Goal: Communication & Community: Answer question/provide support

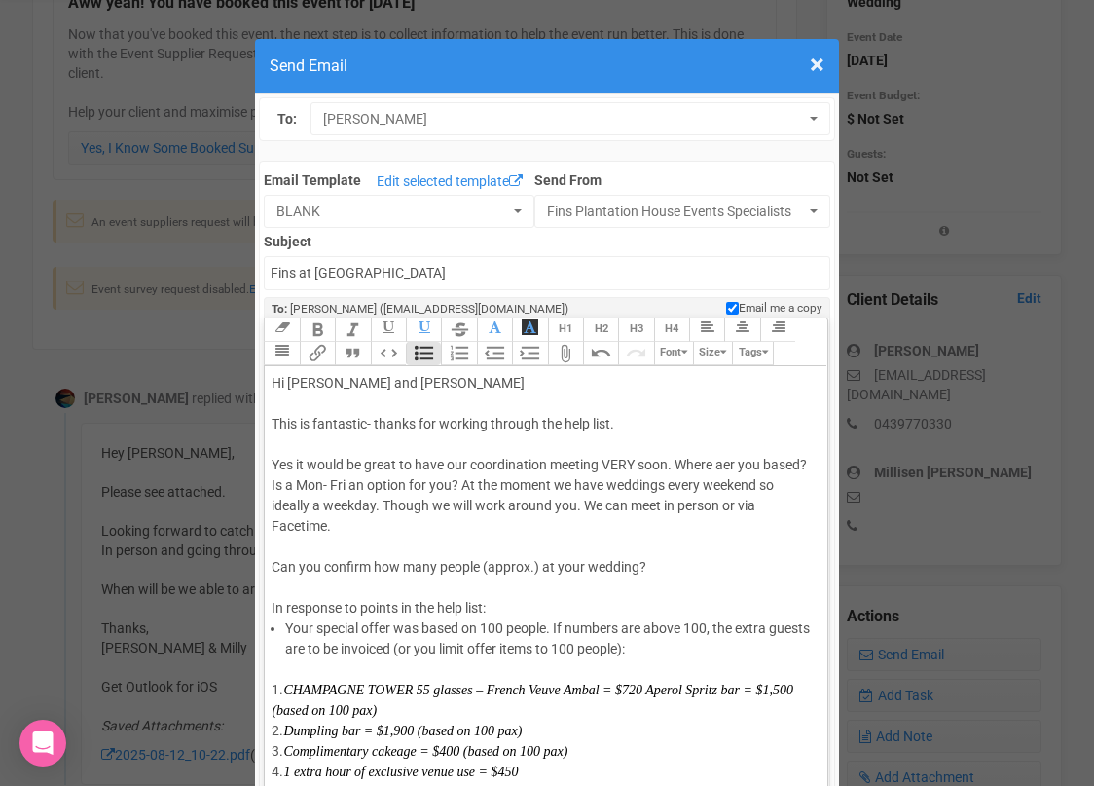
scroll to position [258, 0]
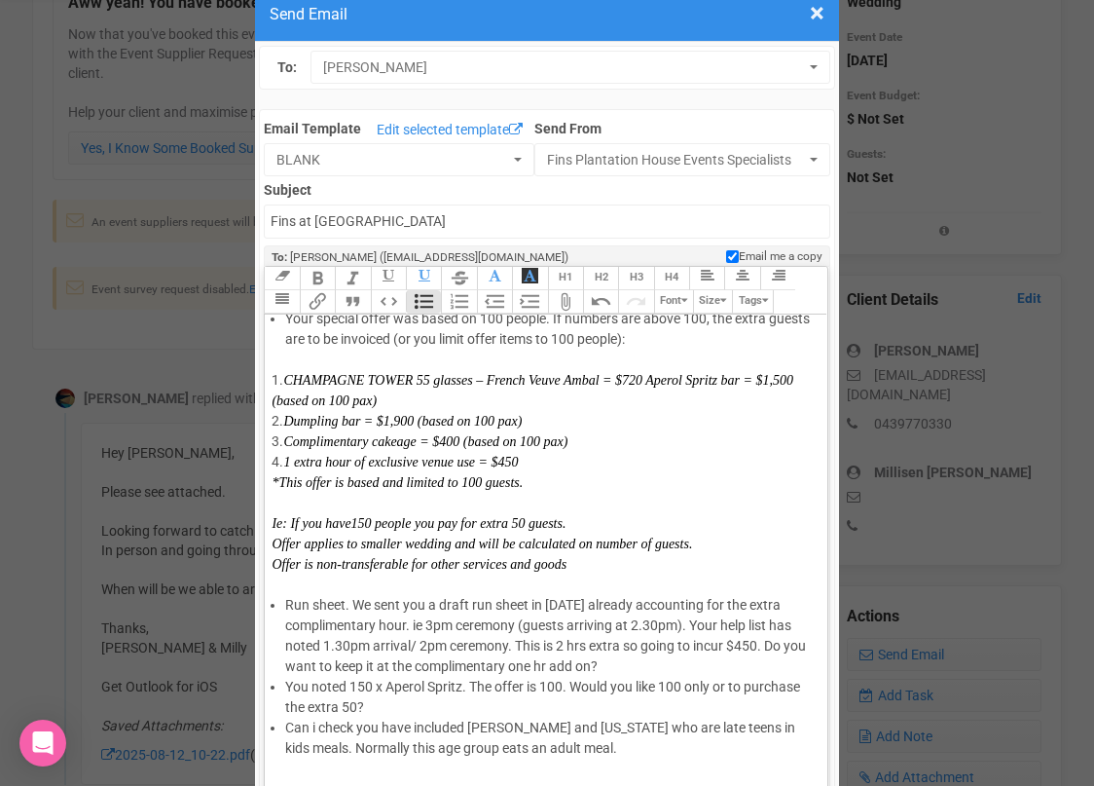
click at [692, 725] on li "Can i check you have included [PERSON_NAME] and [US_STATE] who are late teens i…" at bounding box center [549, 738] width 528 height 41
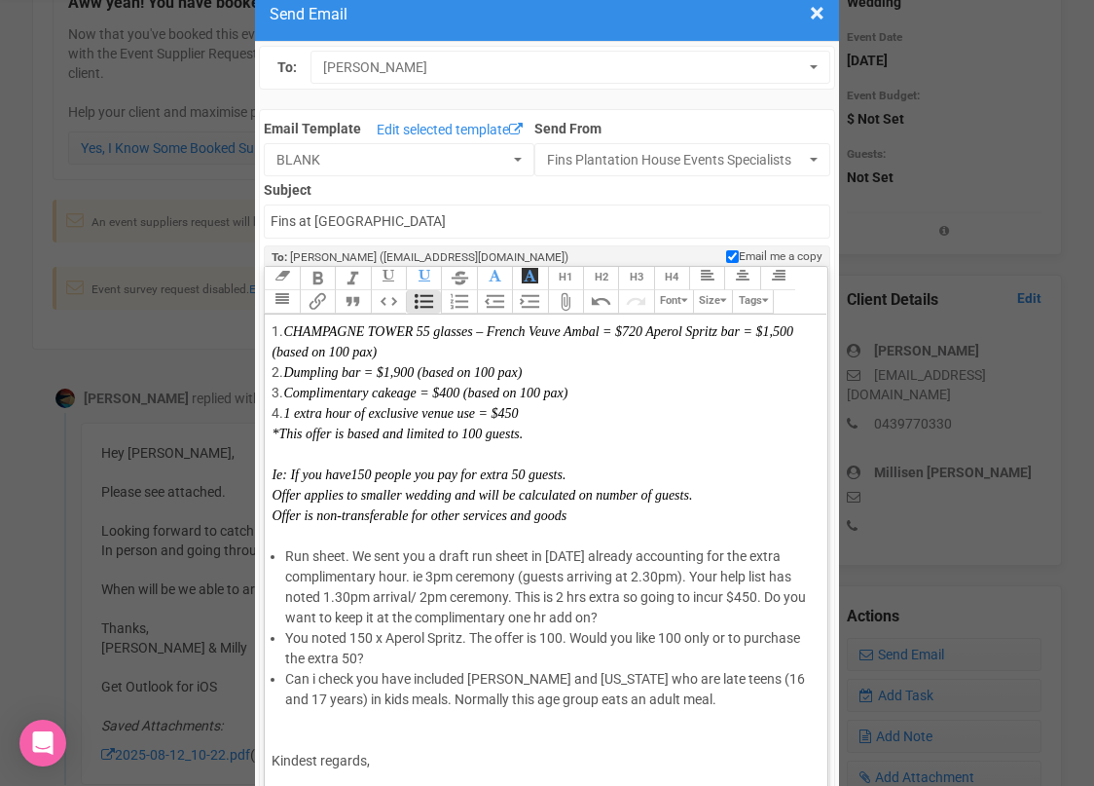
scroll to position [309, 0]
click at [666, 690] on li "Can i check you have included [PERSON_NAME] and [US_STATE] who are late teens (…" at bounding box center [549, 687] width 528 height 41
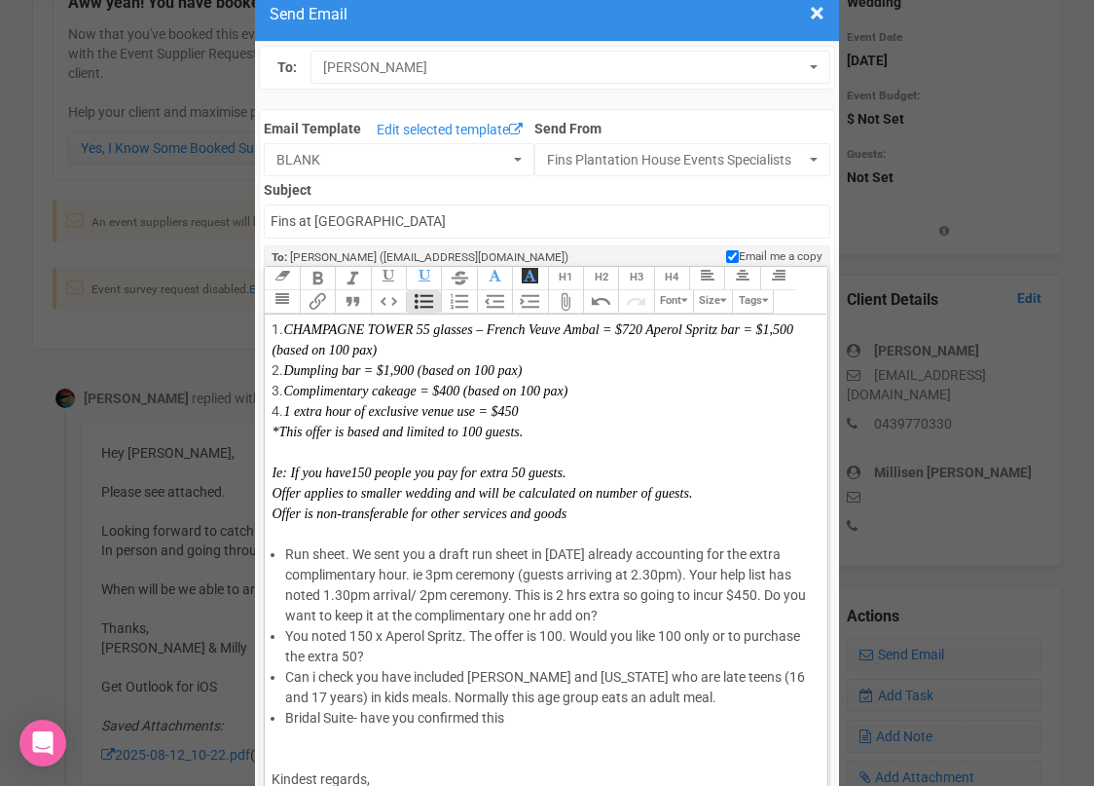
click at [353, 715] on li "Bridal Suite- have you confirmed this" at bounding box center [549, 718] width 528 height 20
click at [568, 719] on li "Bridal Suite booking- have you confirmed this" at bounding box center [549, 718] width 528 height 20
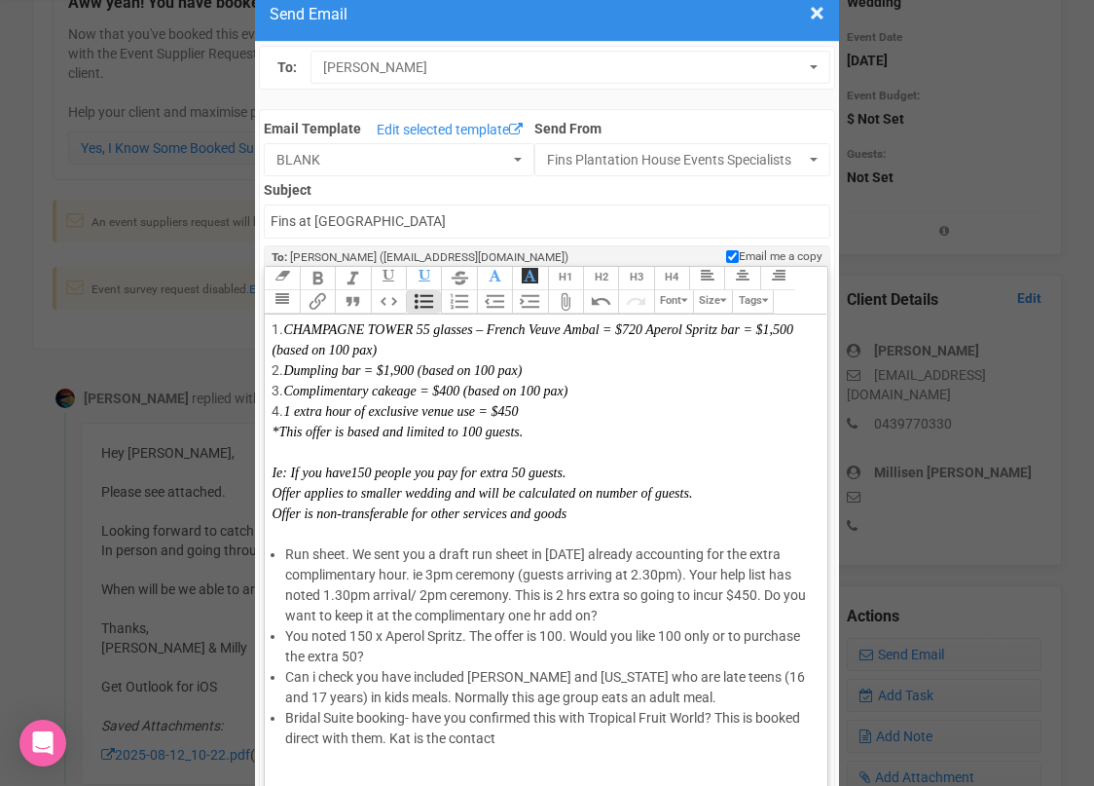
paste trix-editor "<lor>Ip Dolorsit ame Conse<ad><el>Sedd ei temporinc- utlabo etd magnaal enimadm…"
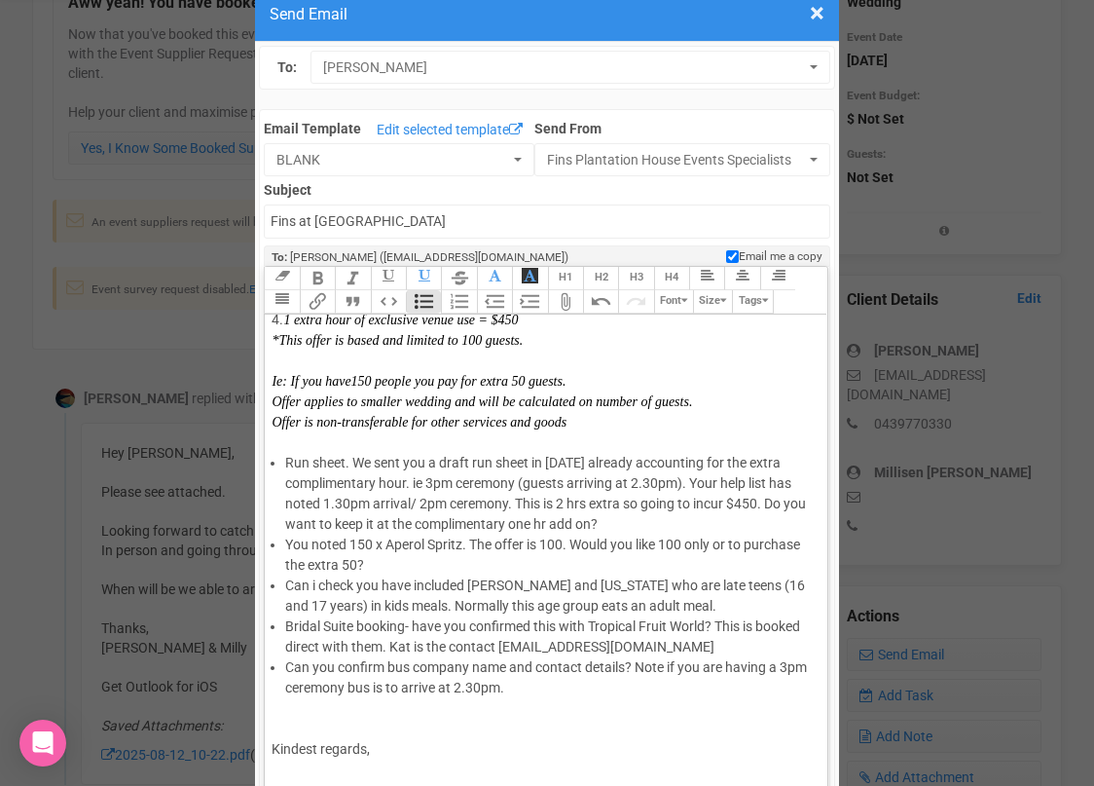
scroll to position [411, 0]
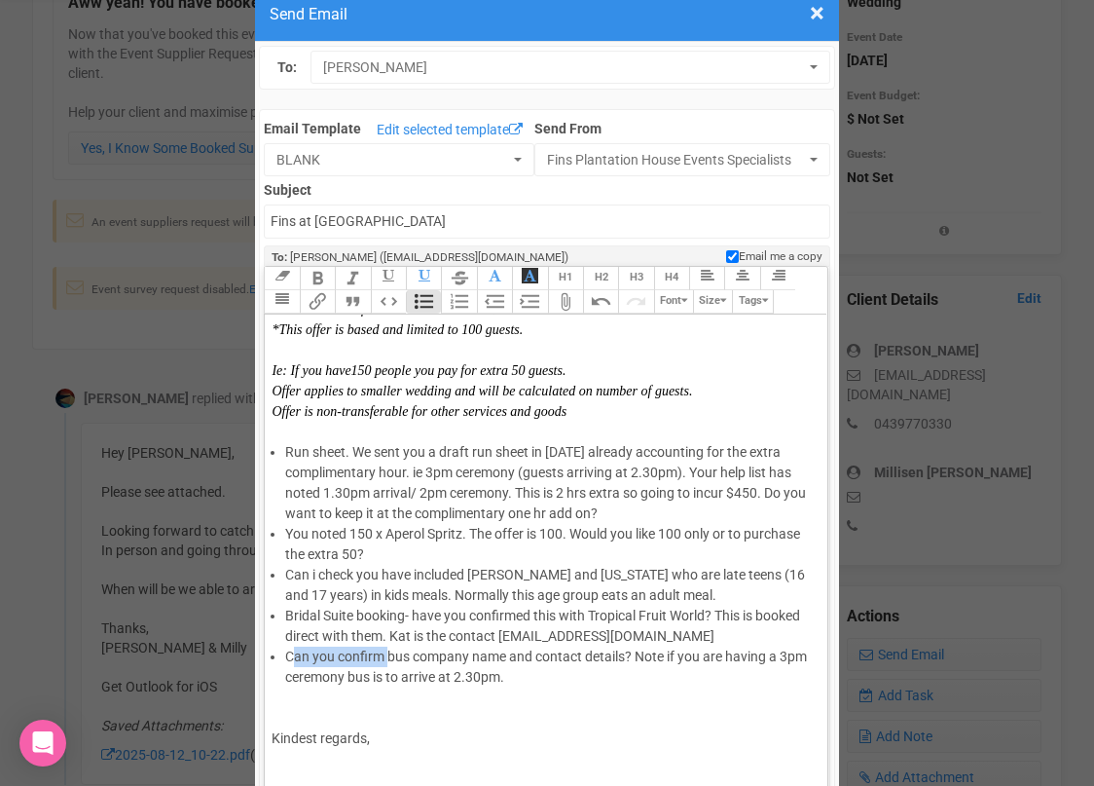
drag, startPoint x: 389, startPoint y: 656, endPoint x: 294, endPoint y: 654, distance: 95.4
click at [293, 654] on li "Can you confirm bus company name and contact details? Note if you are having a …" at bounding box center [549, 667] width 528 height 41
click at [475, 654] on li "When you lock in bus company name and contact details? Note if you are having a…" at bounding box center [549, 667] width 528 height 41
click at [595, 671] on li "When you lock in bus company - pls send name and contact details? Note if you a…" at bounding box center [549, 667] width 528 height 41
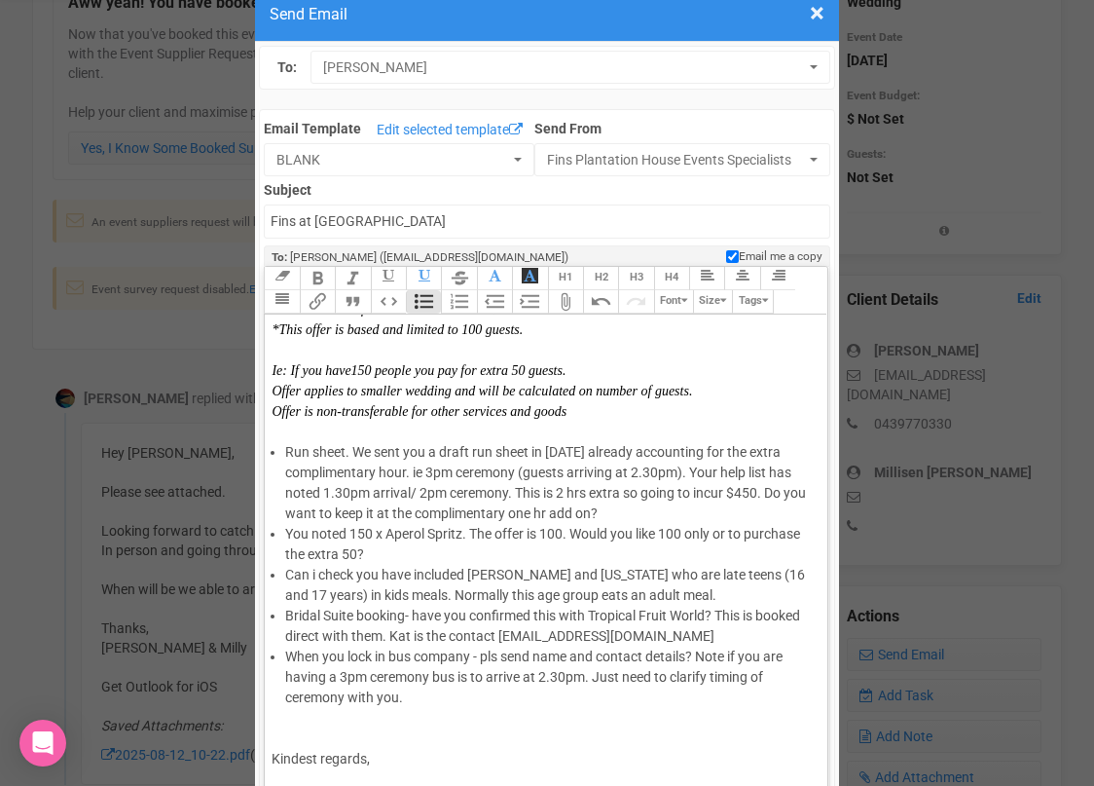
click at [719, 636] on li "Bridal Suite booking- have you confirmed this with Tropical Fruit World? This i…" at bounding box center [549, 626] width 528 height 41
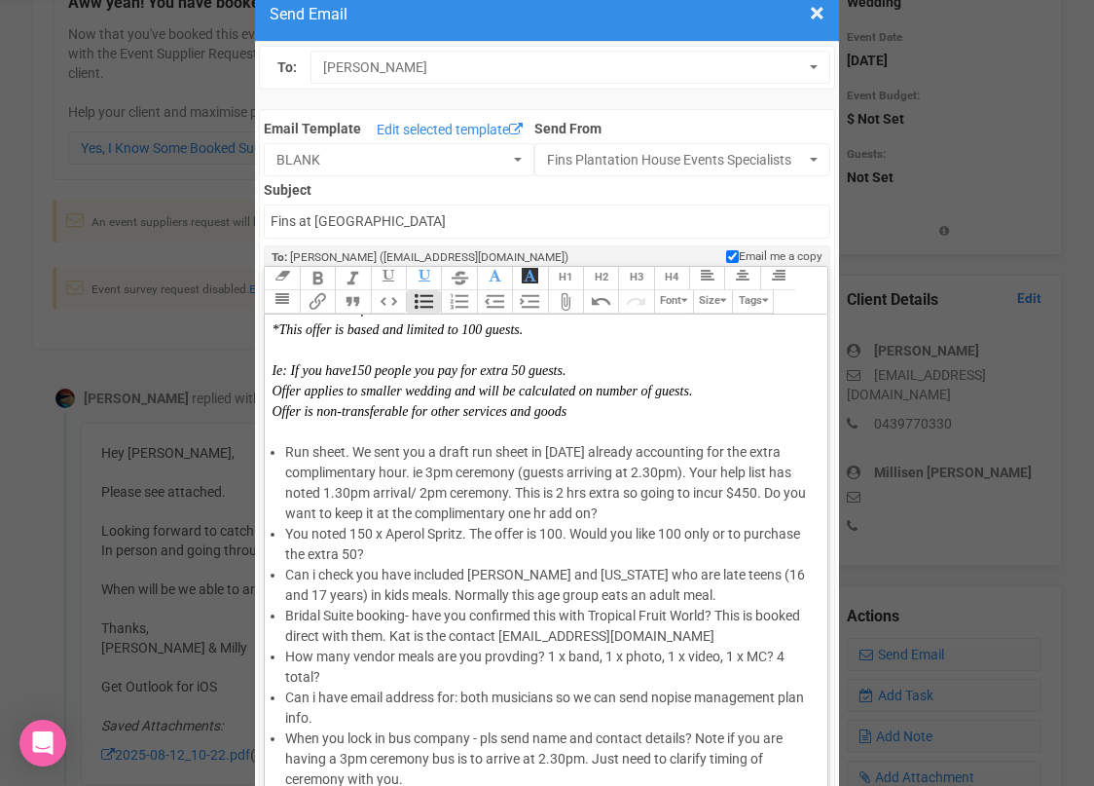
click at [679, 695] on li "Can i have email address for: both musicians so we can send nopise management p…" at bounding box center [549, 707] width 528 height 41
click at [686, 720] on li "Can i have email address for: both musicians so we can send noise management pl…" at bounding box center [549, 707] width 528 height 41
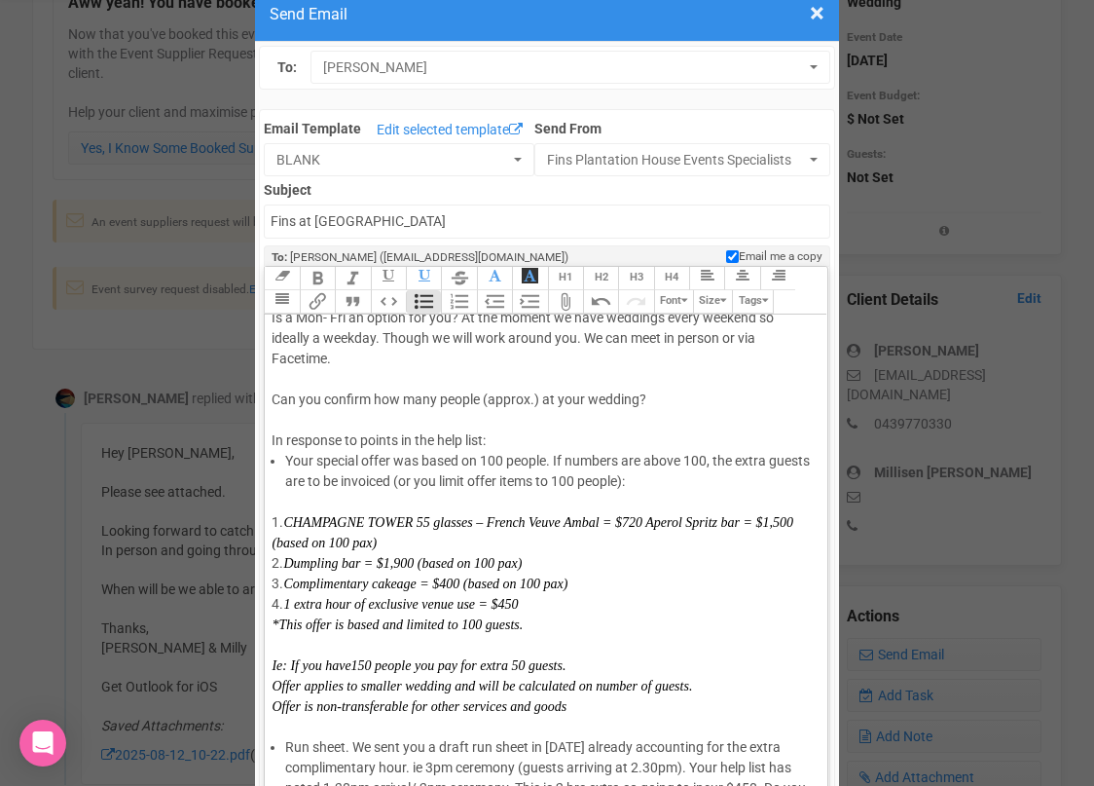
scroll to position [110, 0]
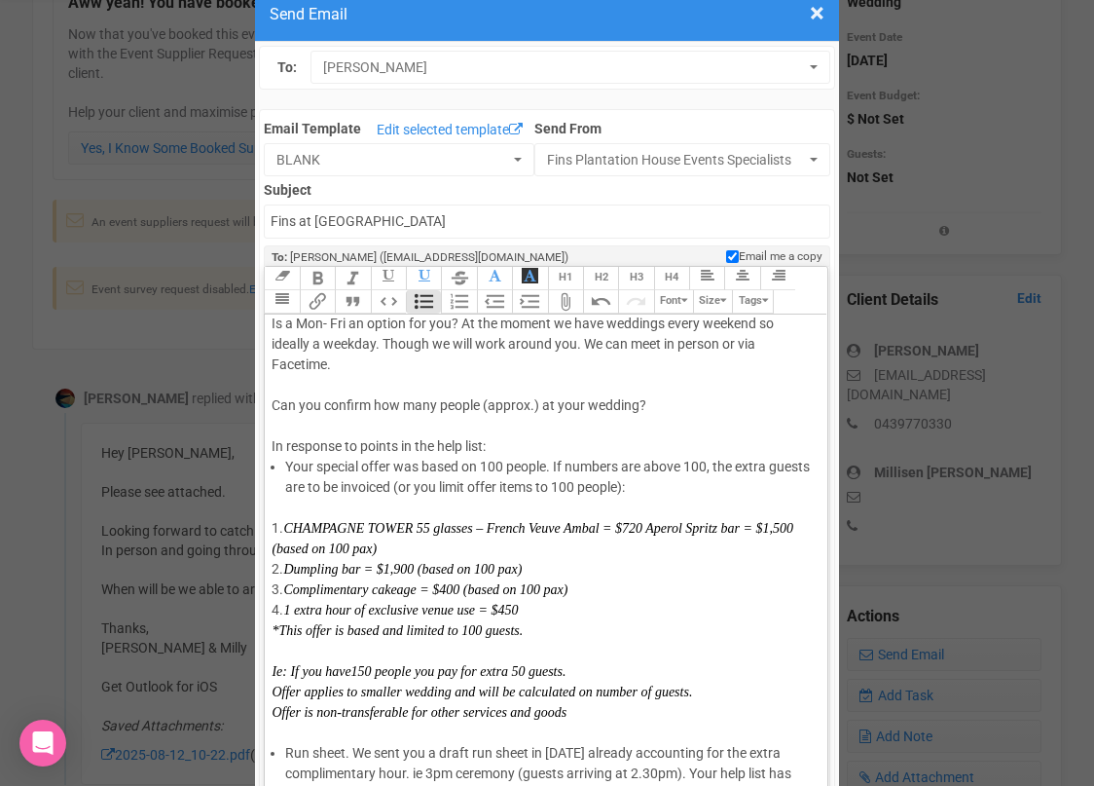
click at [661, 401] on div "Hi [PERSON_NAME] and [PERSON_NAME] This is fantastic- thanks for working throug…" at bounding box center [542, 333] width 541 height 245
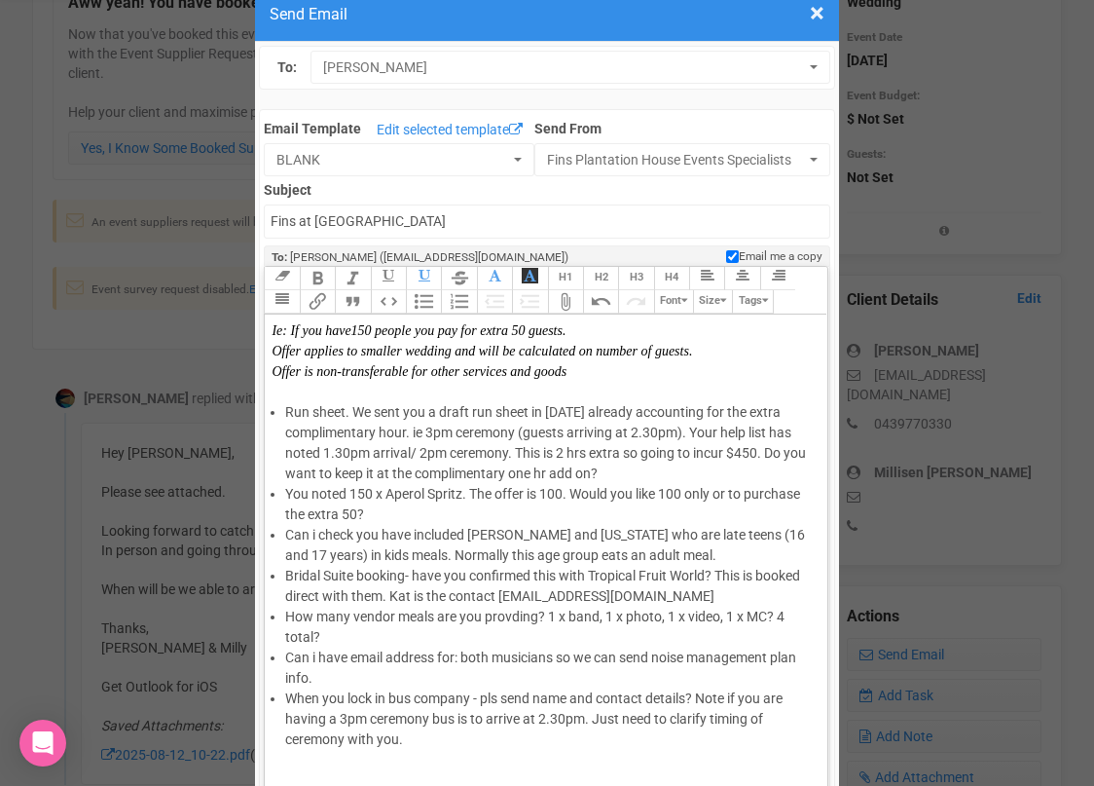
scroll to position [477, 0]
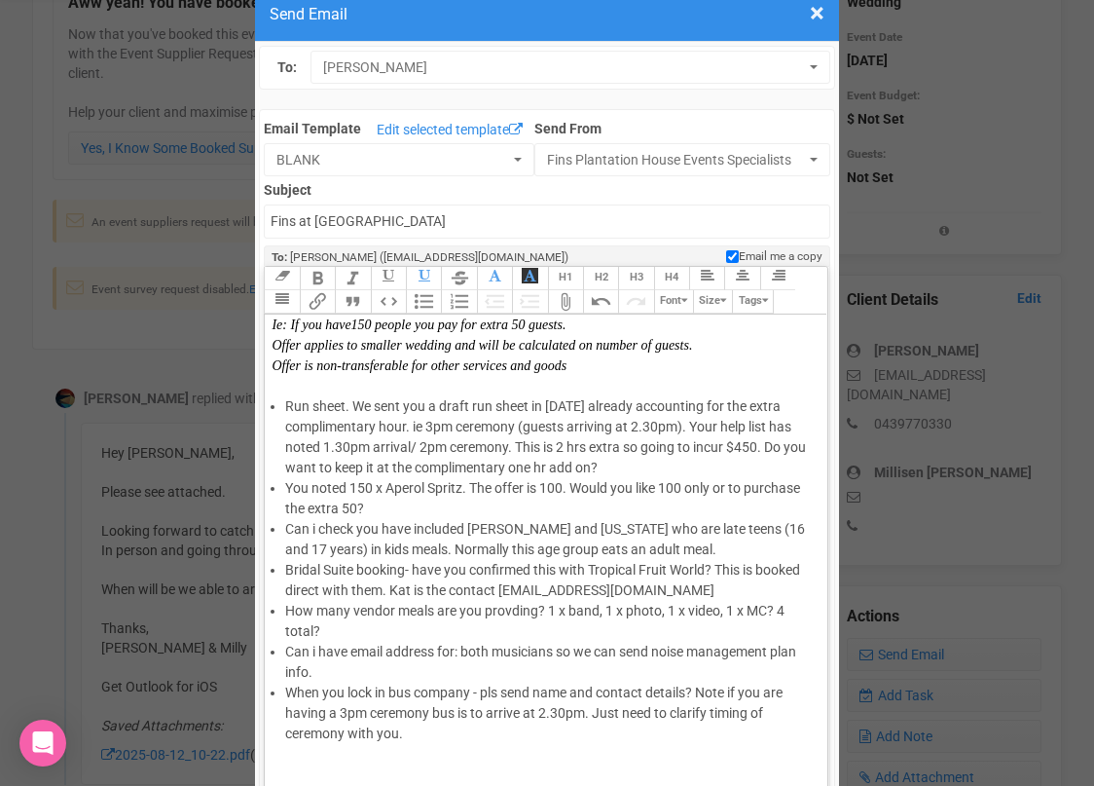
click at [650, 549] on li "Can i check you have included [PERSON_NAME] and [US_STATE] who are late teens (…" at bounding box center [549, 539] width 528 height 41
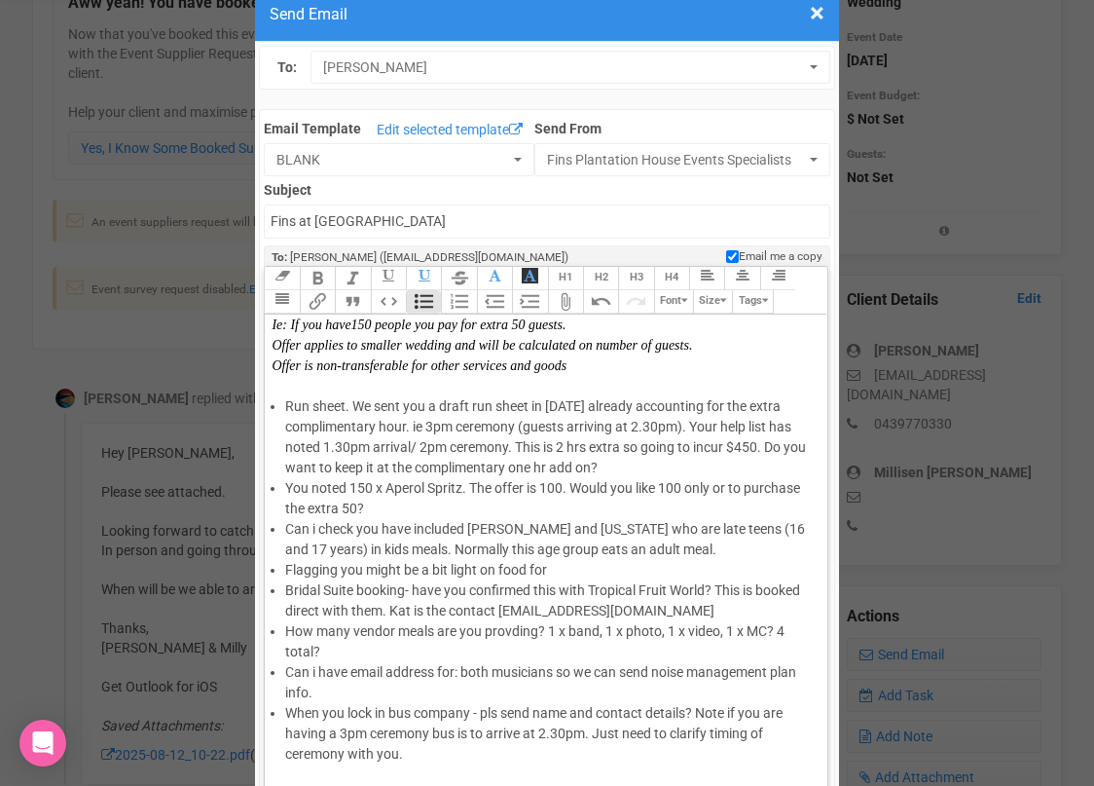
click at [500, 570] on li "Flagging you might be a bit light on food for" at bounding box center [549, 570] width 528 height 20
click at [589, 568] on li "Flagging you might be a bit light on with food for" at bounding box center [549, 570] width 528 height 20
click at [607, 566] on li "Flagging you might be a bit light on with food for an 7.5 hr event" at bounding box center [549, 570] width 528 height 20
click at [684, 570] on li "Flagging you might be a bit light on with food for an 8.5 hr event" at bounding box center [549, 570] width 528 height 20
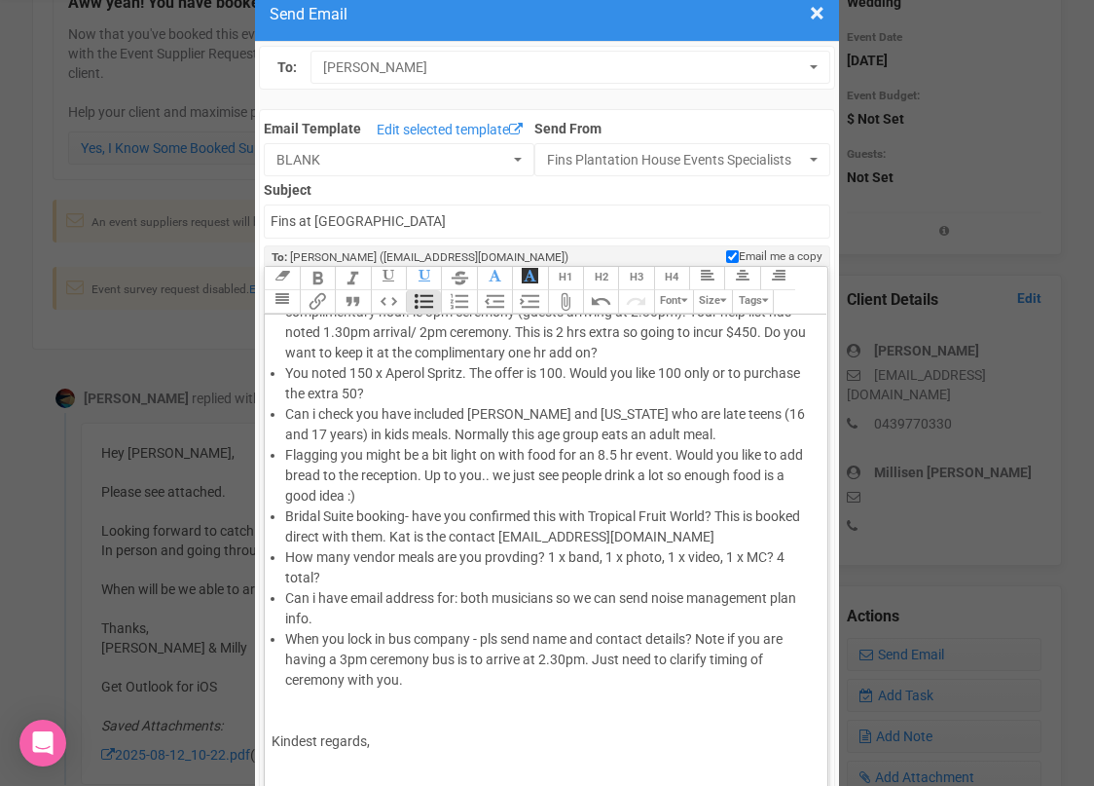
scroll to position [606, 0]
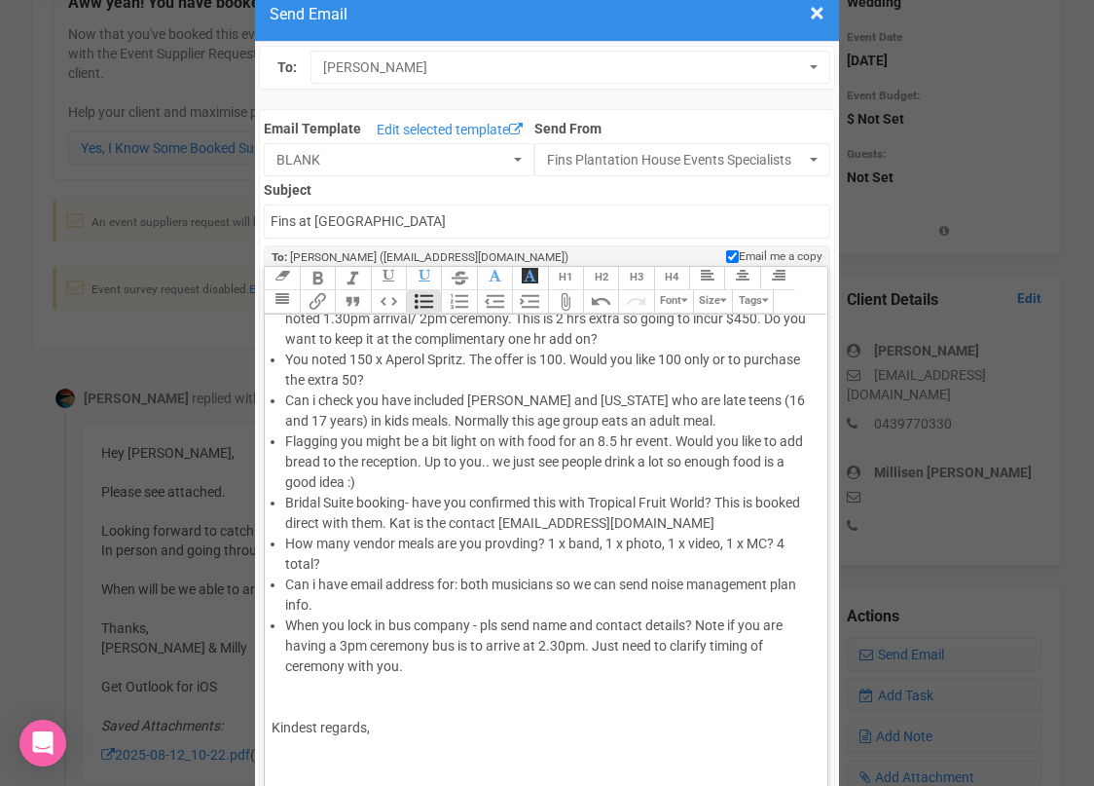
click at [437, 669] on li "When you lock in bus company - pls send name and contact details? Note if you a…" at bounding box center [549, 645] width 528 height 61
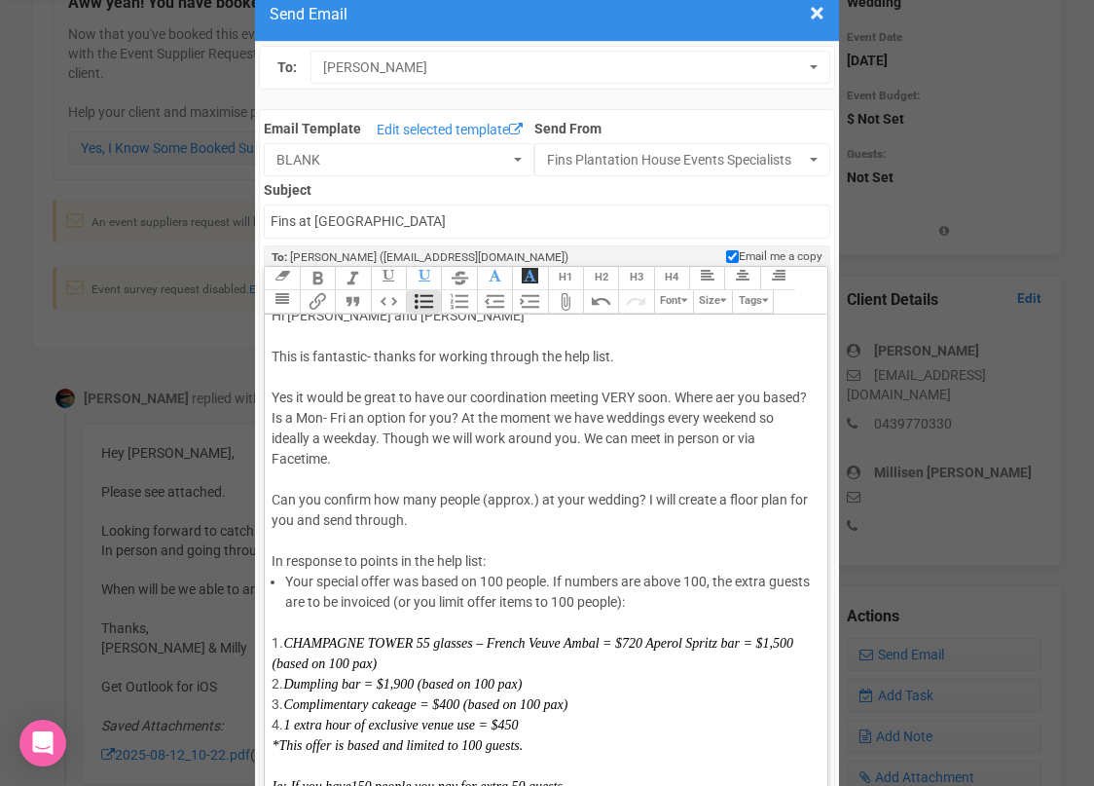
scroll to position [18, 0]
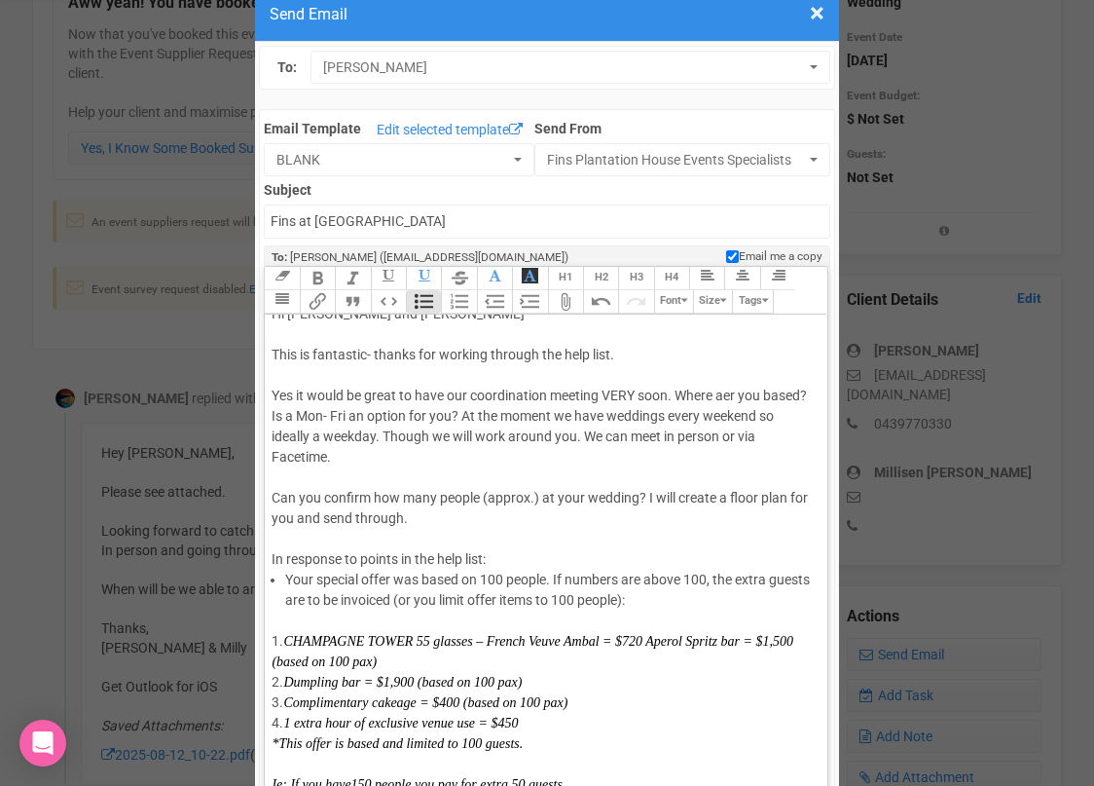
click at [731, 393] on div "Hi [PERSON_NAME] and [PERSON_NAME] This is fantastic- thanks for working throug…" at bounding box center [542, 437] width 541 height 266
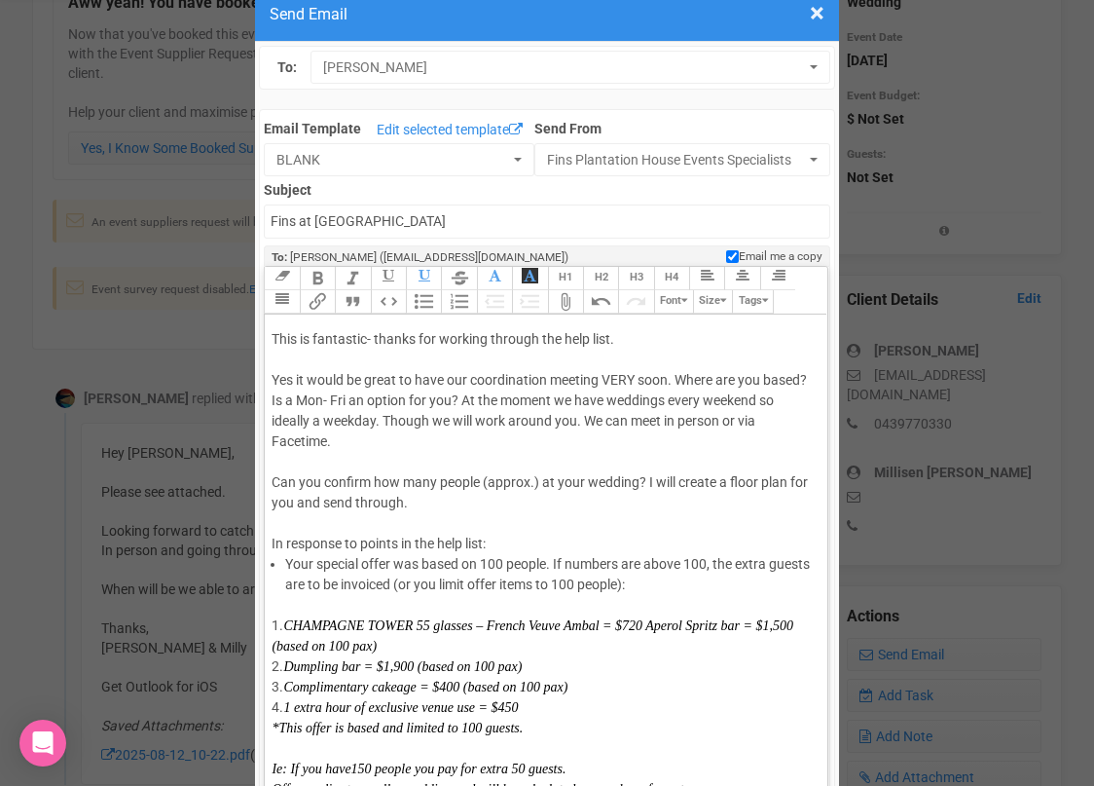
scroll to position [40, 0]
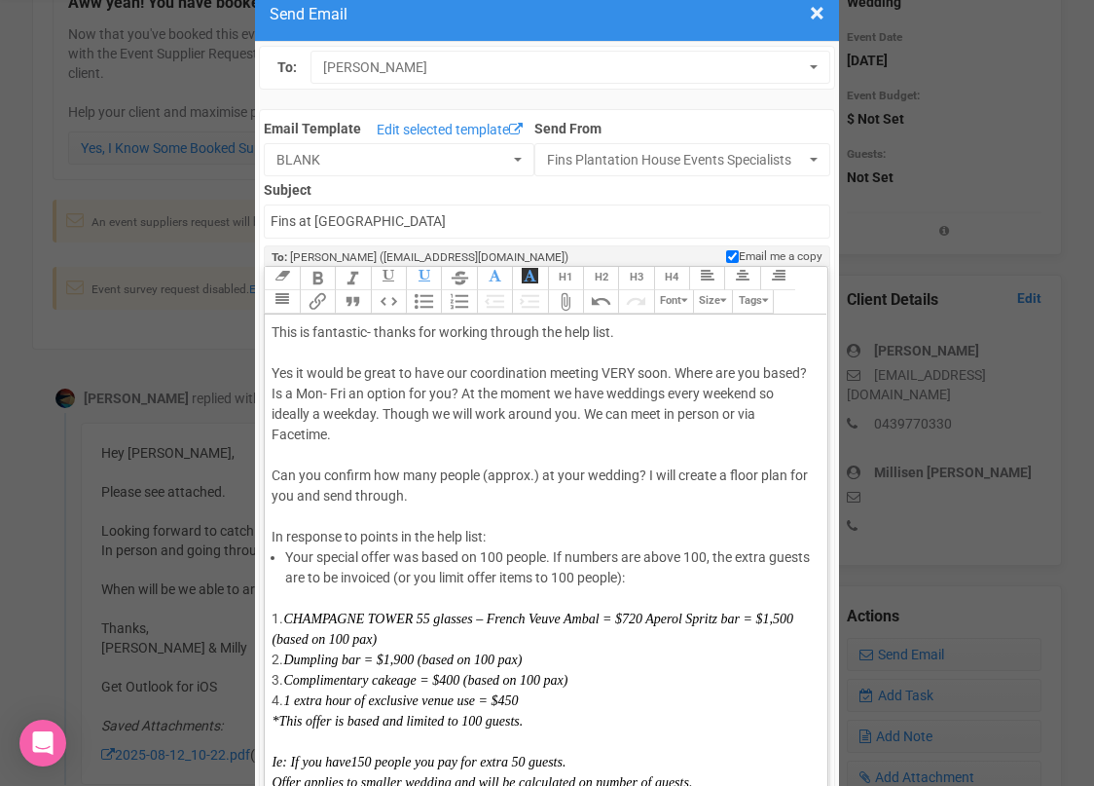
click at [320, 412] on div "Hi [PERSON_NAME] and [PERSON_NAME] This is fantastic- thanks for working throug…" at bounding box center [542, 414] width 541 height 266
drag, startPoint x: 450, startPoint y: 413, endPoint x: 387, endPoint y: 413, distance: 63.3
click at [387, 413] on div "Hi [PERSON_NAME] and [PERSON_NAME] This is fantastic- thanks for working throug…" at bounding box center [542, 414] width 541 height 266
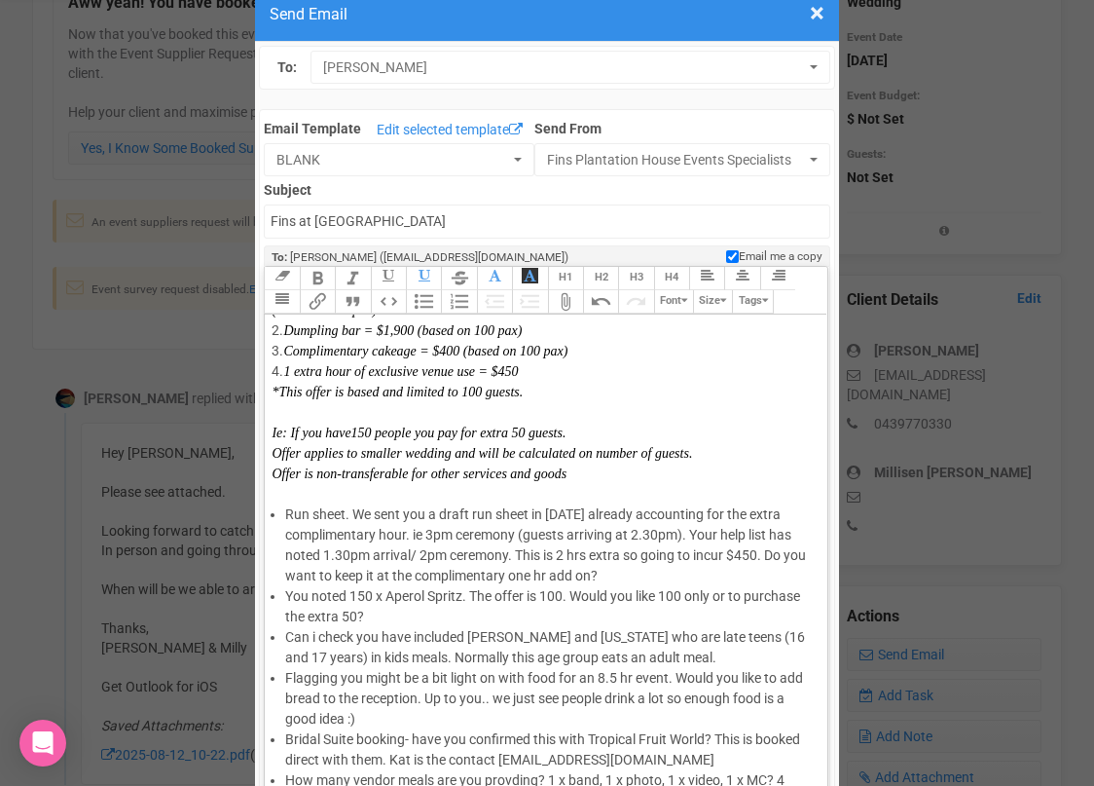
scroll to position [366, 0]
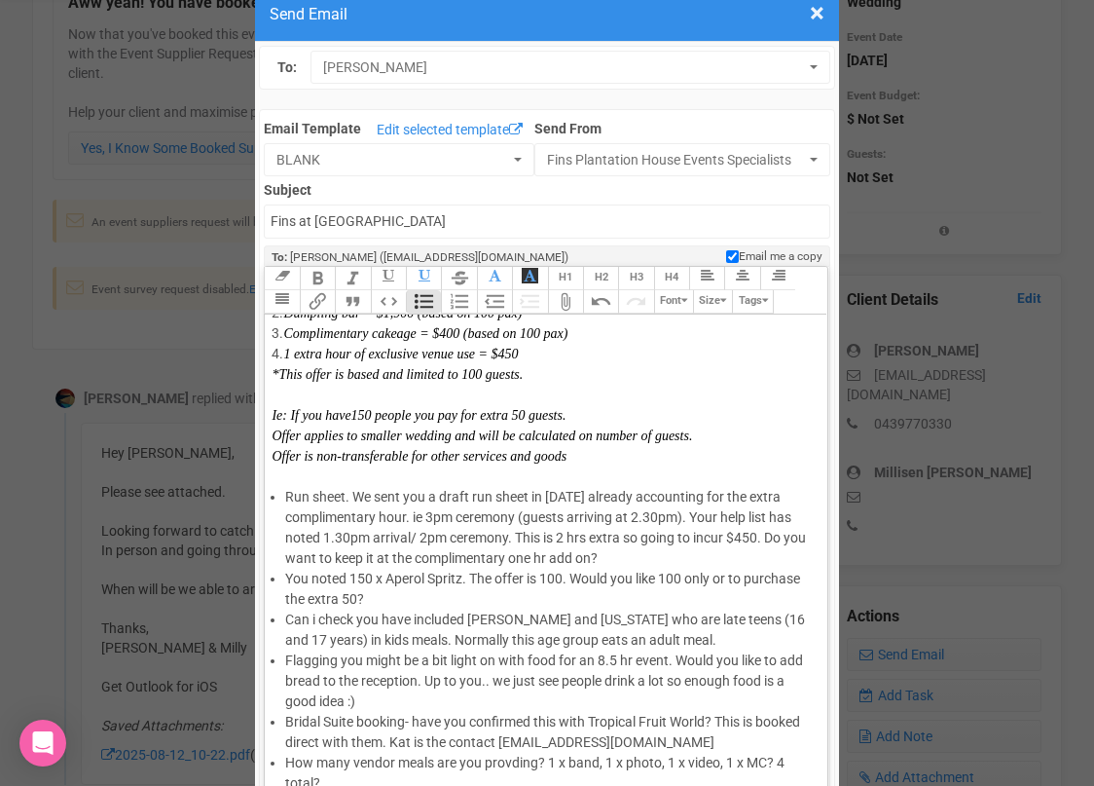
click at [725, 516] on li "Run sheet. We sent you a draft run sheet in [DATE] already accounting for the e…" at bounding box center [549, 528] width 528 height 82
click at [704, 558] on li "Run sheet. We sent you a draft run sheet in [DATE] already accounting for the e…" at bounding box center [549, 528] width 528 height 82
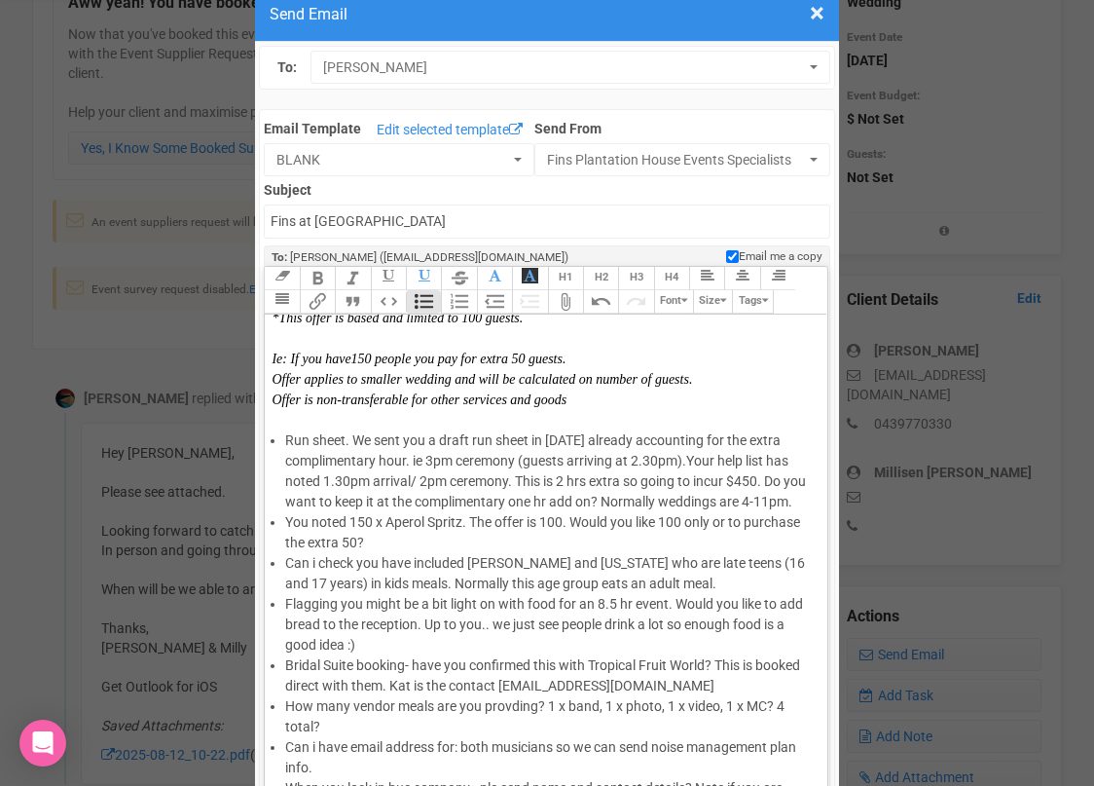
scroll to position [432, 0]
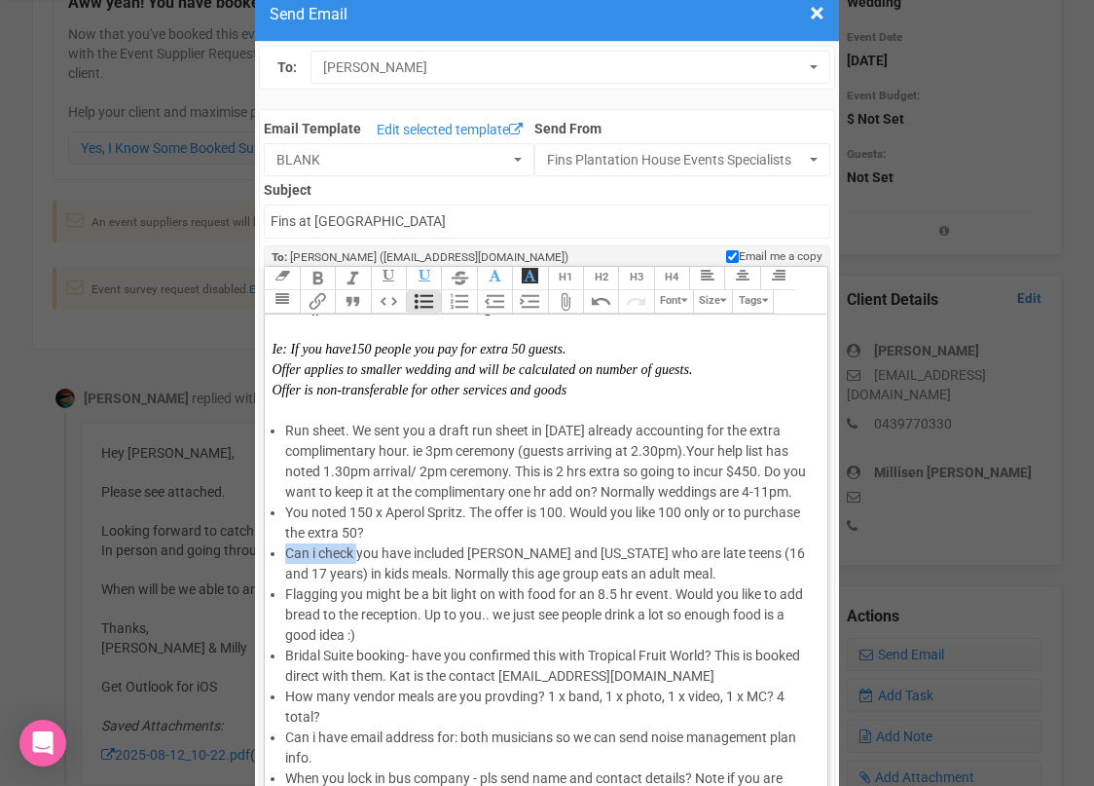
drag, startPoint x: 357, startPoint y: 572, endPoint x: 287, endPoint y: 571, distance: 70.1
click at [287, 571] on li "Can i check you have included [PERSON_NAME] and [US_STATE] who are late teens (…" at bounding box center [549, 563] width 528 height 41
click at [688, 584] on li "Just checking: you have included [PERSON_NAME] and [US_STATE] who are late teen…" at bounding box center [549, 563] width 528 height 41
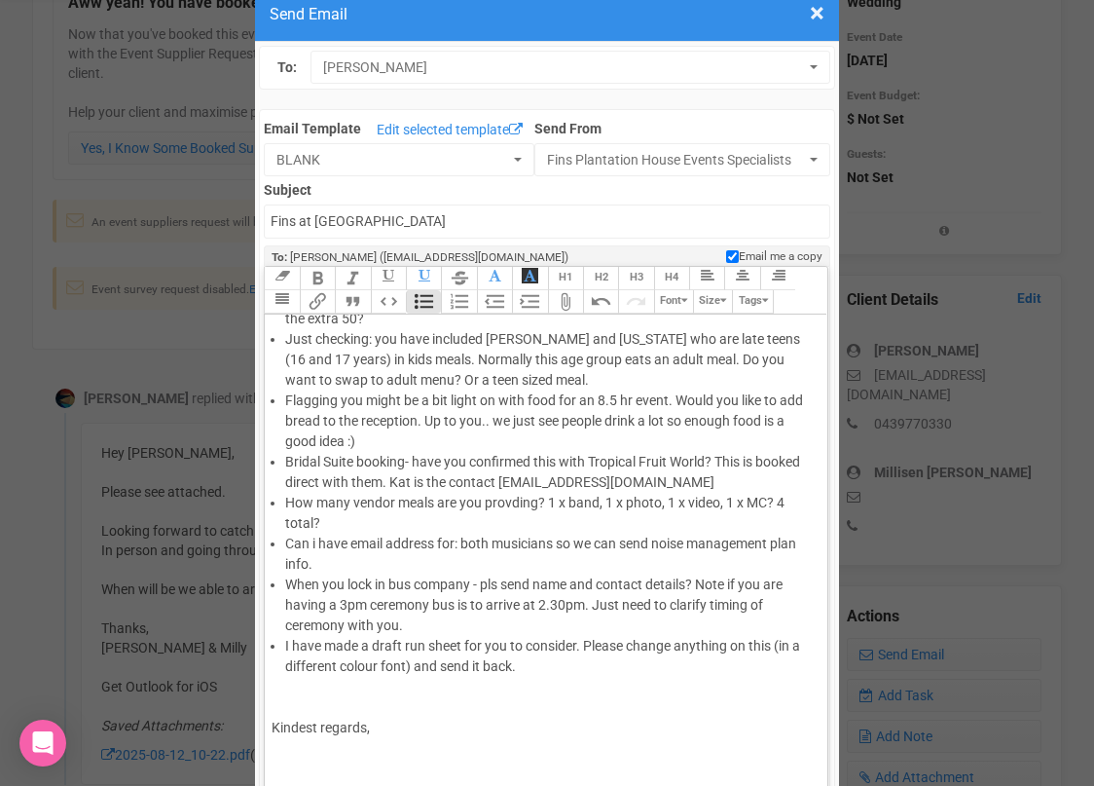
scroll to position [667, 0]
drag, startPoint x: 323, startPoint y: 646, endPoint x: 291, endPoint y: 646, distance: 32.1
click at [291, 646] on li "I have made a draft run sheet for you to consider. Please change anything on th…" at bounding box center [549, 656] width 528 height 41
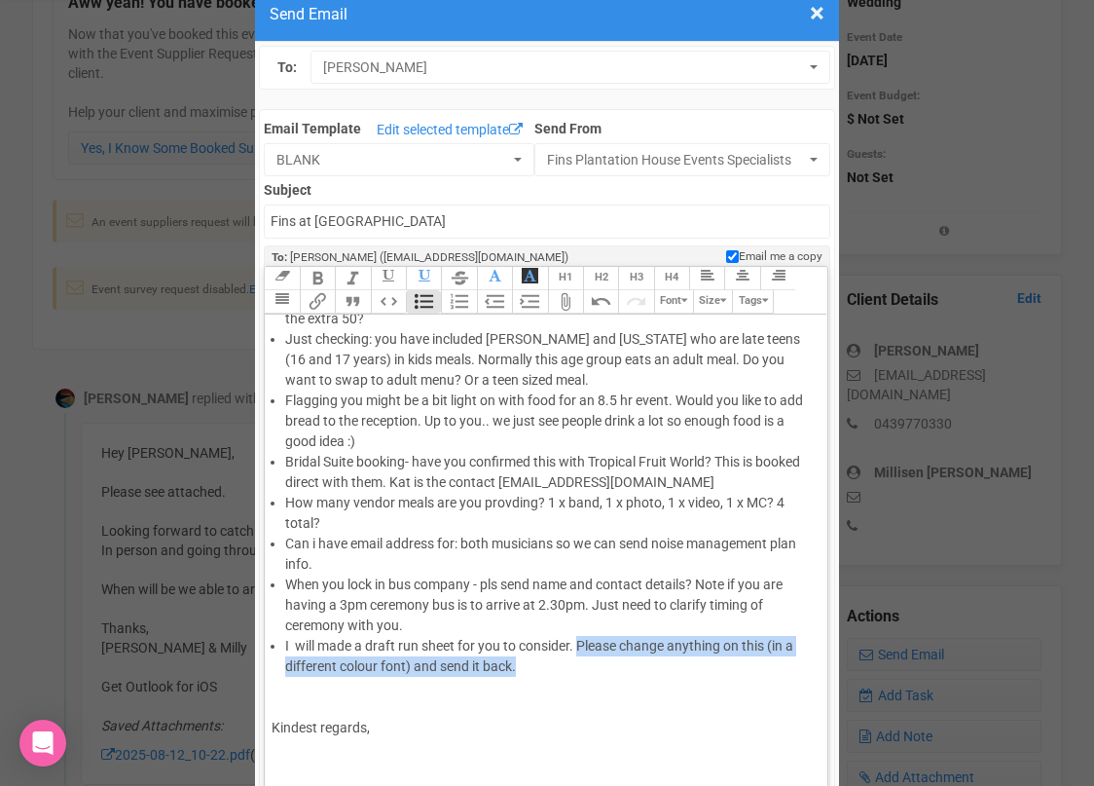
drag, startPoint x: 580, startPoint y: 645, endPoint x: 578, endPoint y: 673, distance: 28.3
click at [578, 673] on li "I will made a draft run sheet for you to consider. Please change anything on th…" at bounding box center [549, 656] width 528 height 41
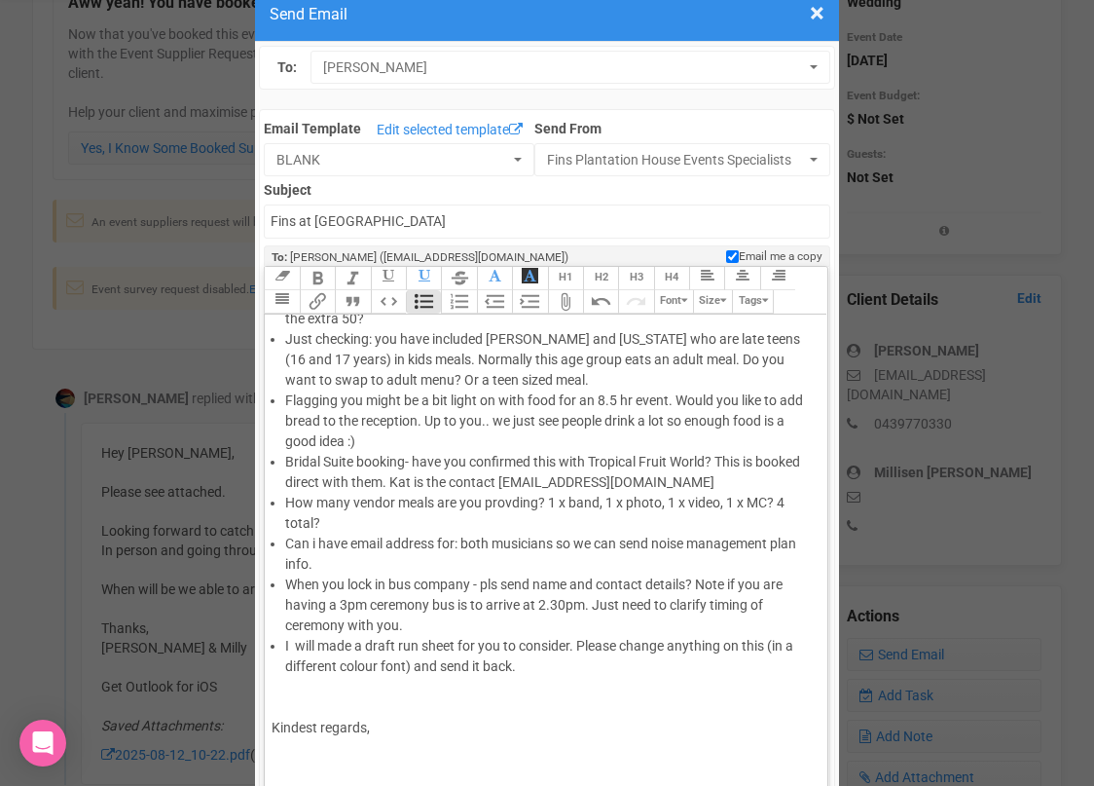
scroll to position [72, 0]
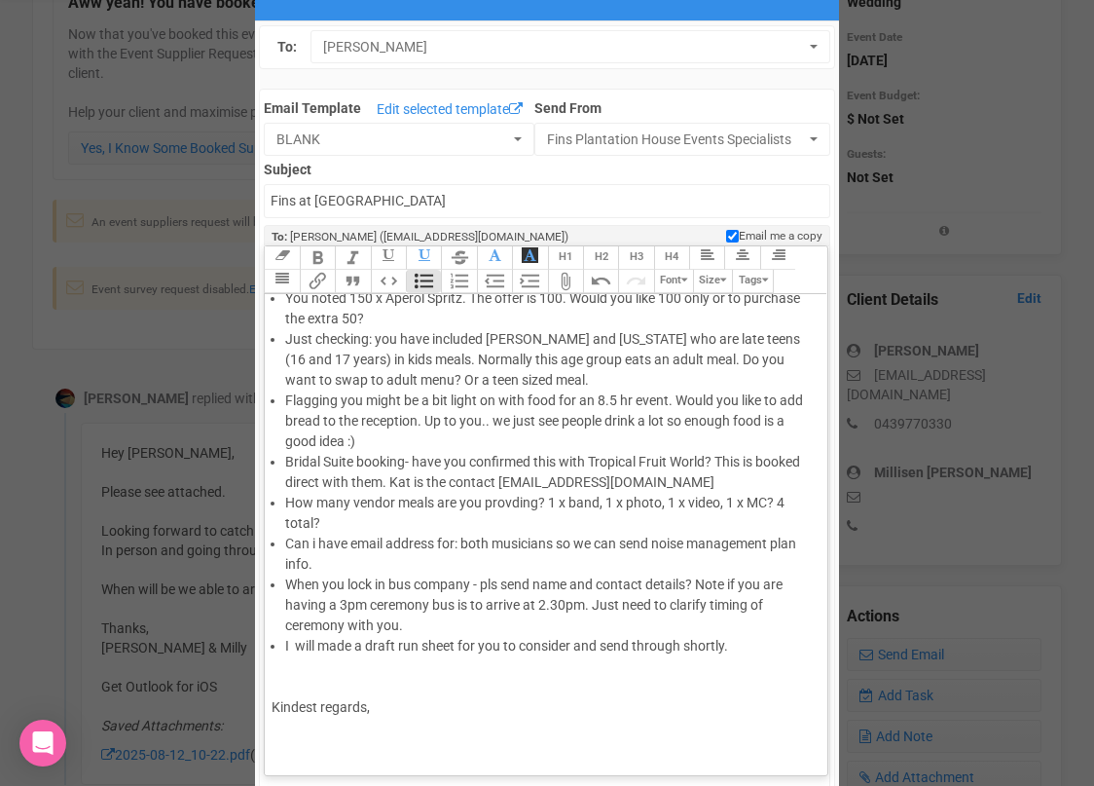
click at [466, 682] on div "Kindest regards," at bounding box center [542, 718] width 541 height 82
click at [743, 647] on li "I will made a draft run sheet for you to consider and send through shortly." at bounding box center [549, 646] width 528 height 20
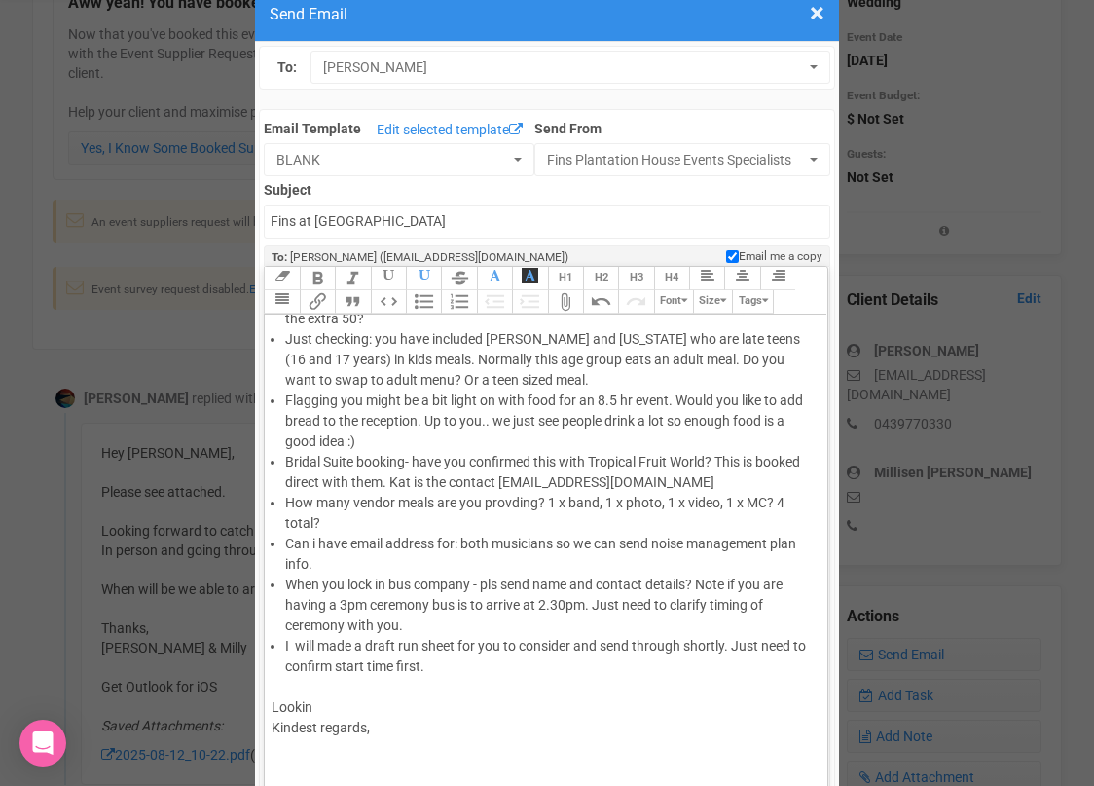
click at [590, 705] on div "Lookin Kindest regards," at bounding box center [542, 738] width 541 height 82
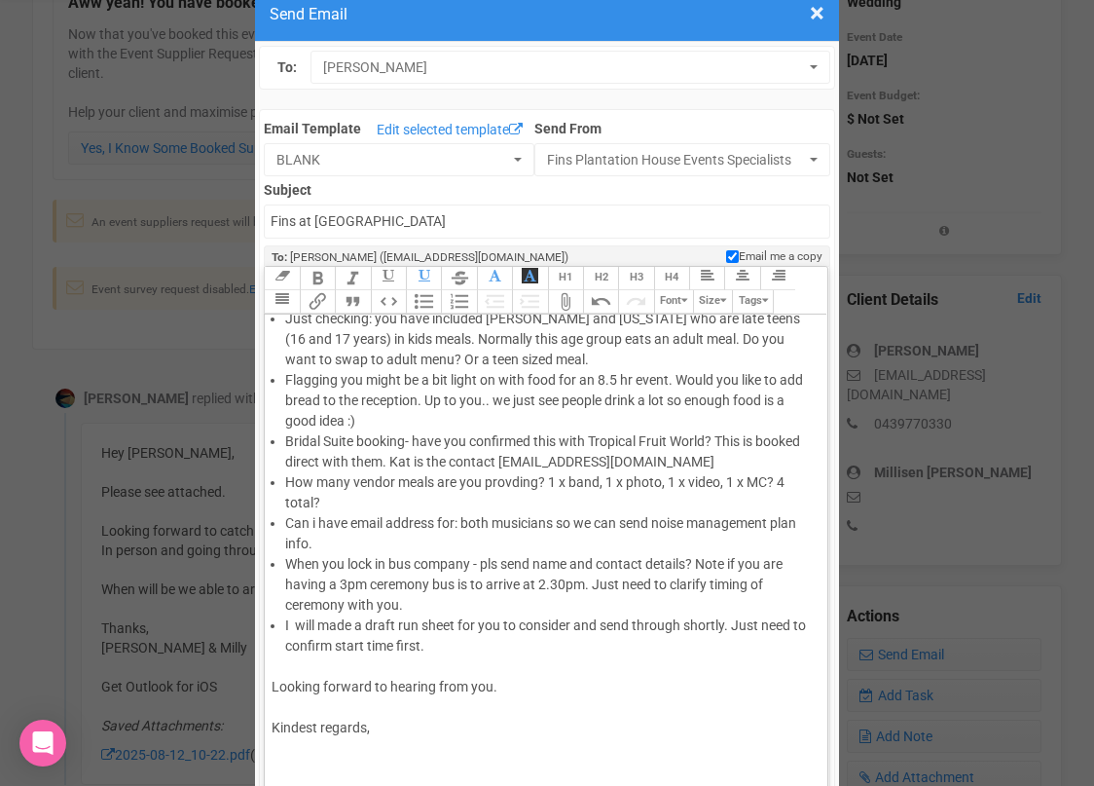
click at [549, 749] on div "Looking forward to hearing from you. Kindest regards," at bounding box center [542, 728] width 541 height 102
type trix-editor "<lor>Ip Dolorsit ame Conse<ad><el>Sedd ei temporinc- utlabo etd magnaal enimadm…"
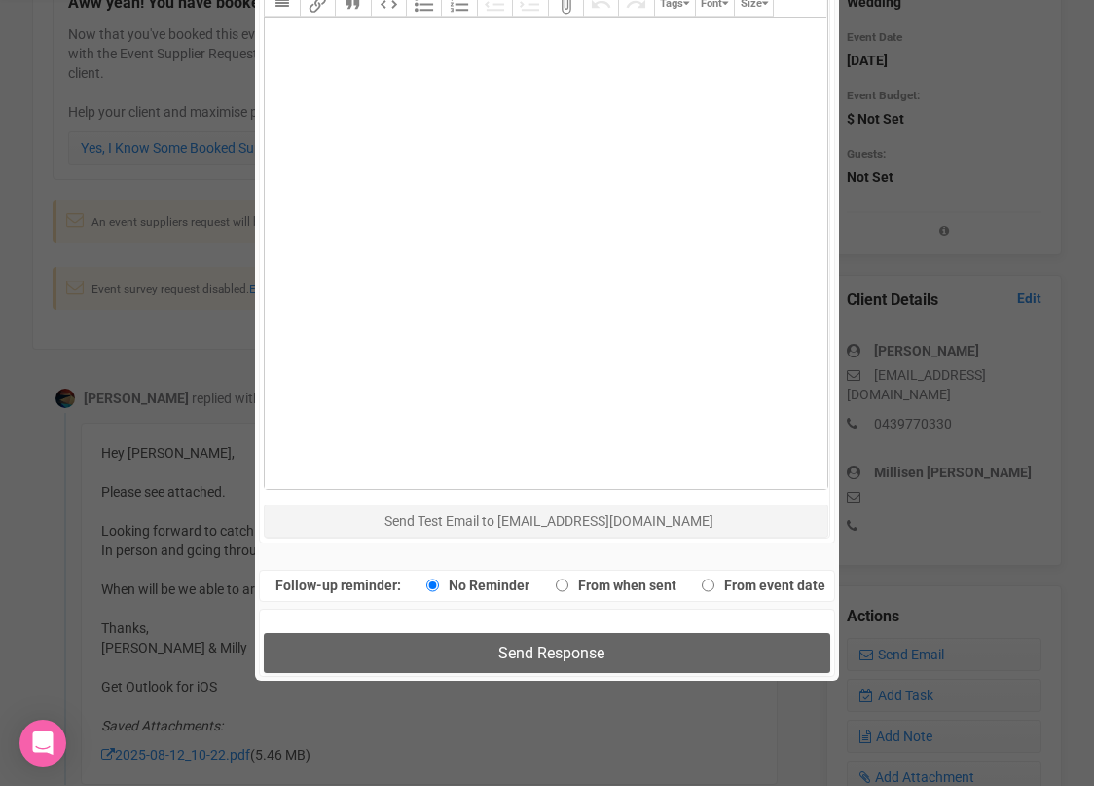
scroll to position [1021, 0]
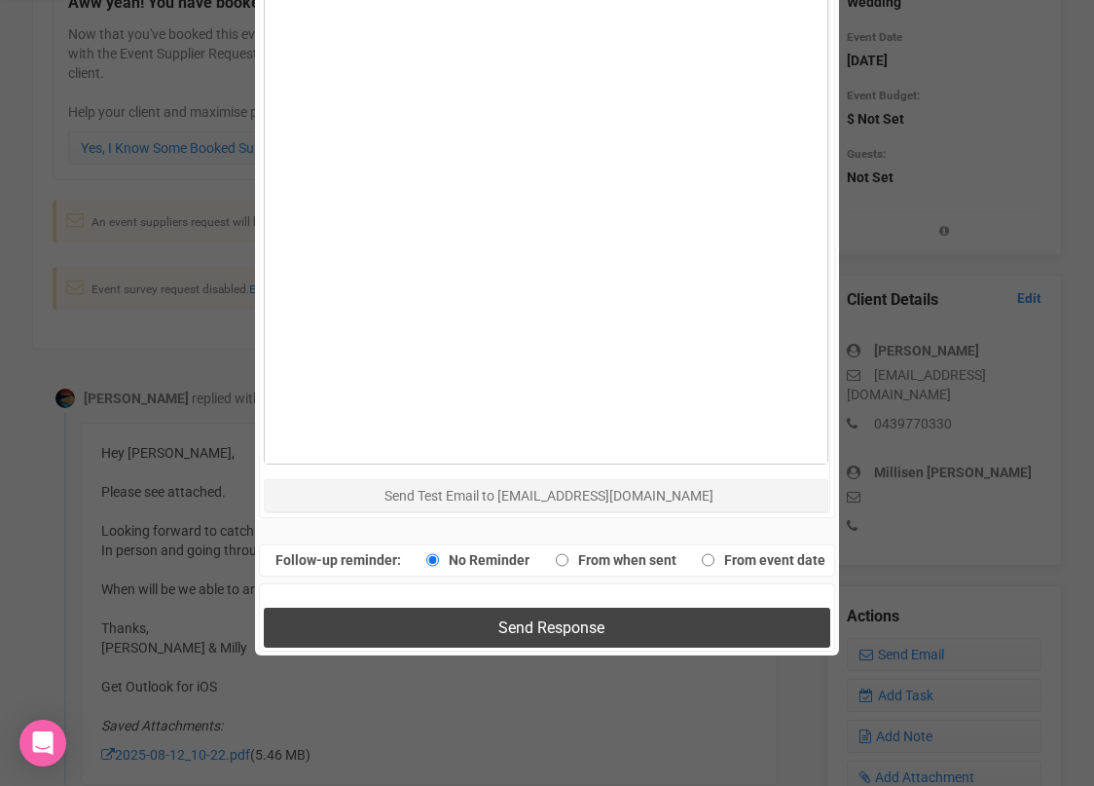
click at [560, 618] on span "Send Response" at bounding box center [552, 627] width 106 height 18
